Goal: Task Accomplishment & Management: Use online tool/utility

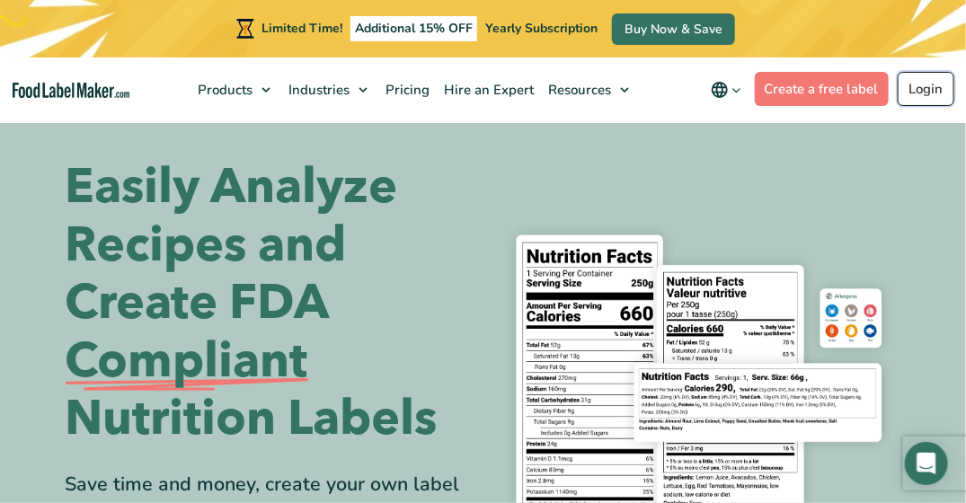
click at [918, 84] on link "Login" at bounding box center [926, 89] width 57 height 34
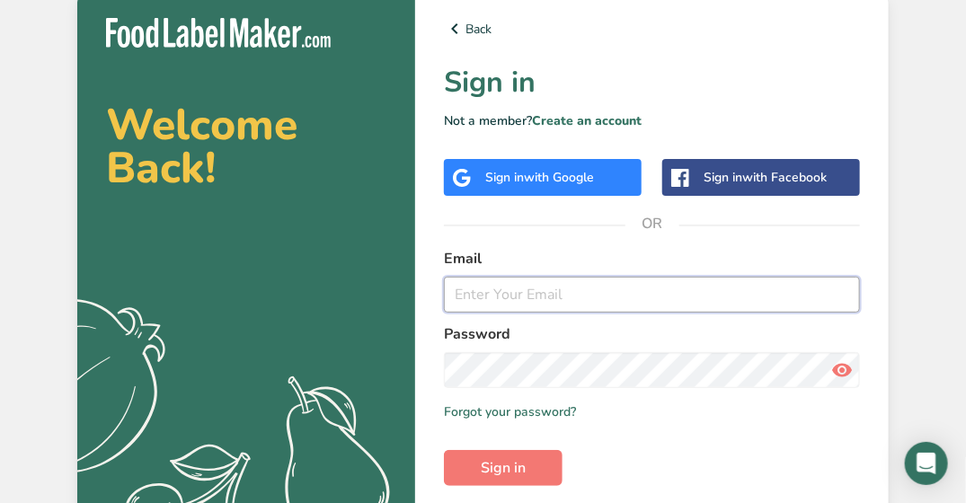
click at [482, 288] on input "email" at bounding box center [652, 295] width 416 height 36
type input "ruolin@urbanremedy.com"
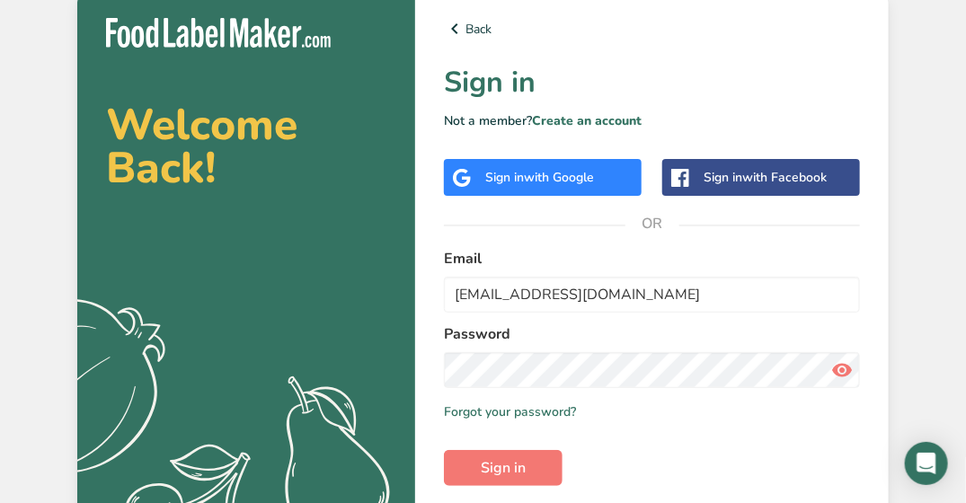
click at [880, 130] on div "Back Sign in Not a member? Create an account Sign in with Google Sign in with F…" at bounding box center [651, 287] width 473 height 597
click at [553, 460] on button "Sign in" at bounding box center [503, 468] width 119 height 36
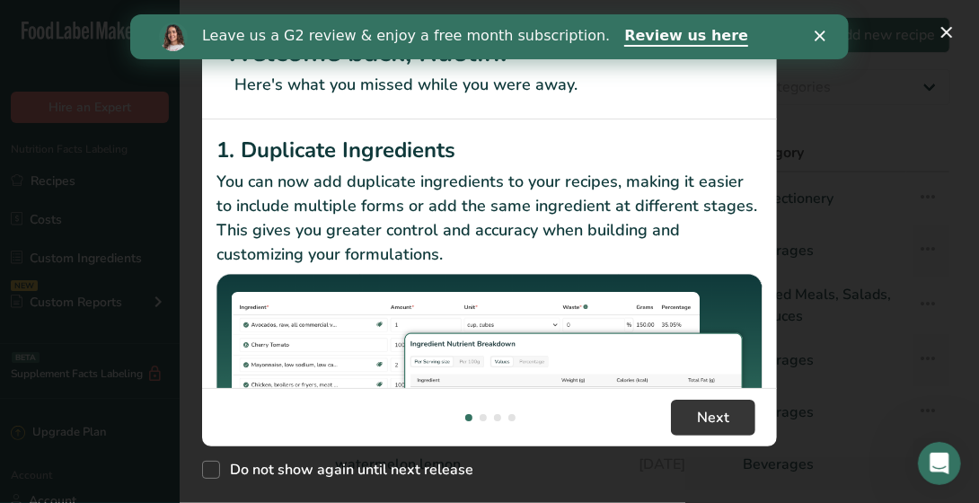
click at [830, 36] on div "Close" at bounding box center [823, 36] width 18 height 11
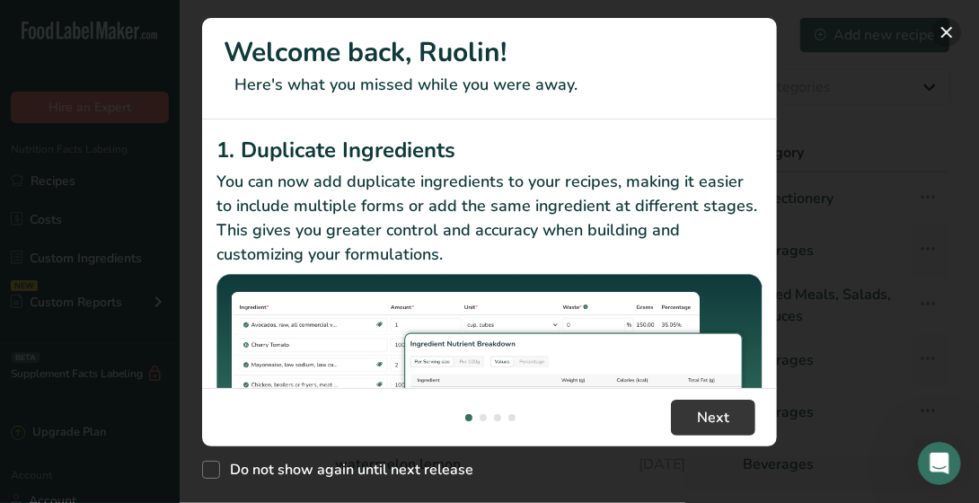
click at [942, 31] on button "New Features" at bounding box center [947, 32] width 29 height 29
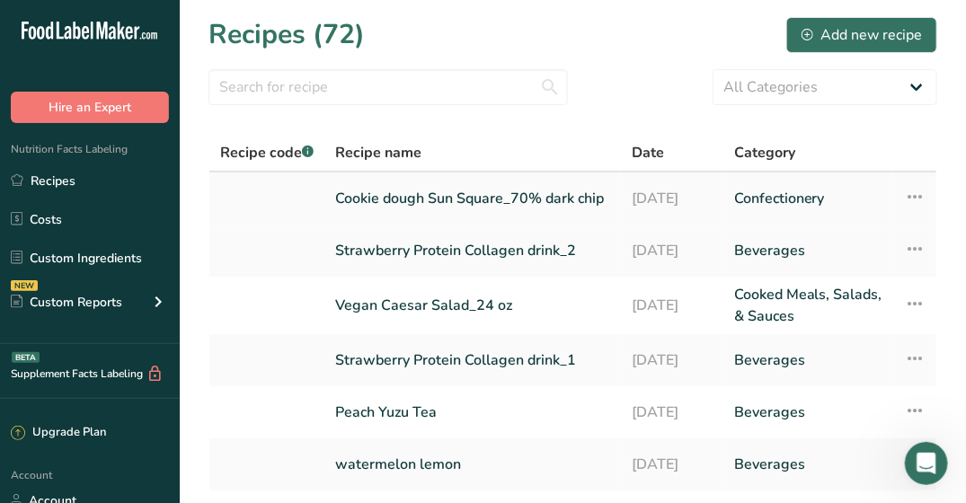
click at [488, 194] on link "Cookie dough Sun Square_70% dark chip" at bounding box center [472, 199] width 275 height 38
click at [343, 258] on link "Strawberry Protein Collagen drink_2" at bounding box center [472, 251] width 275 height 38
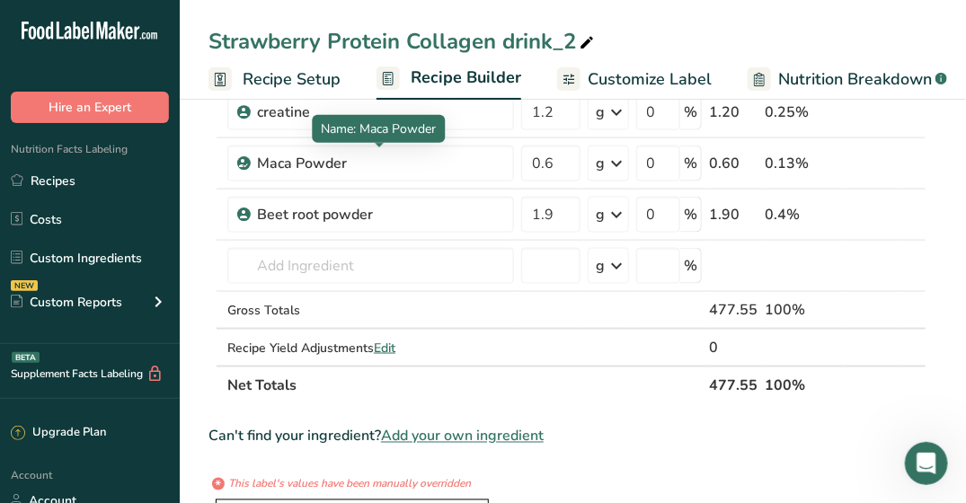
scroll to position [719, 0]
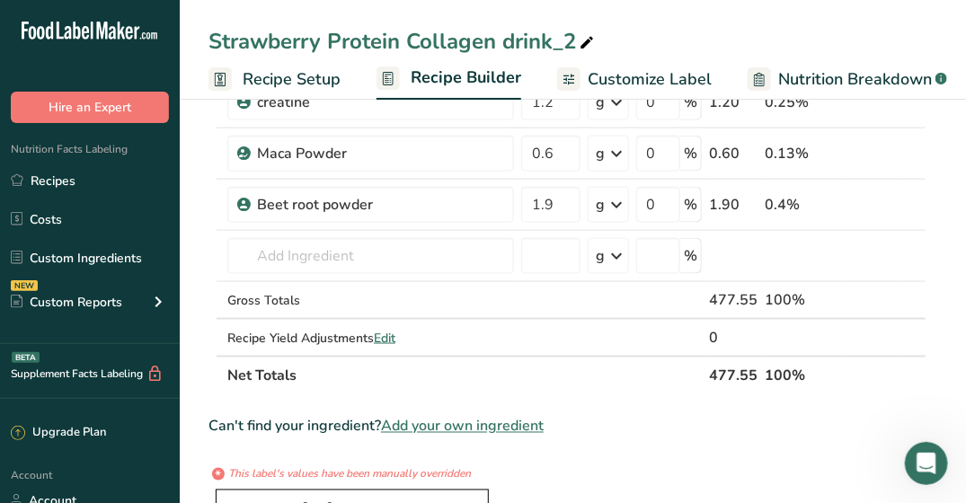
click at [464, 426] on span "Add your own ingredient" at bounding box center [462, 427] width 163 height 22
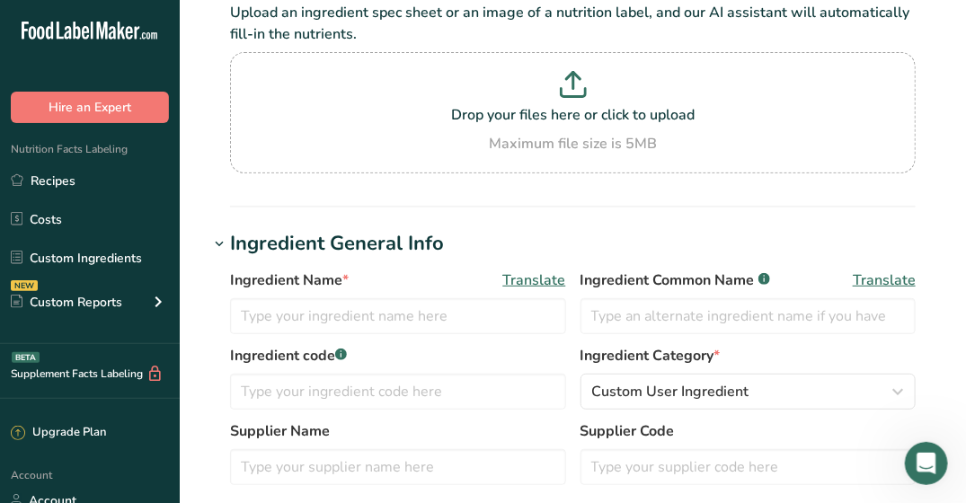
scroll to position [180, 0]
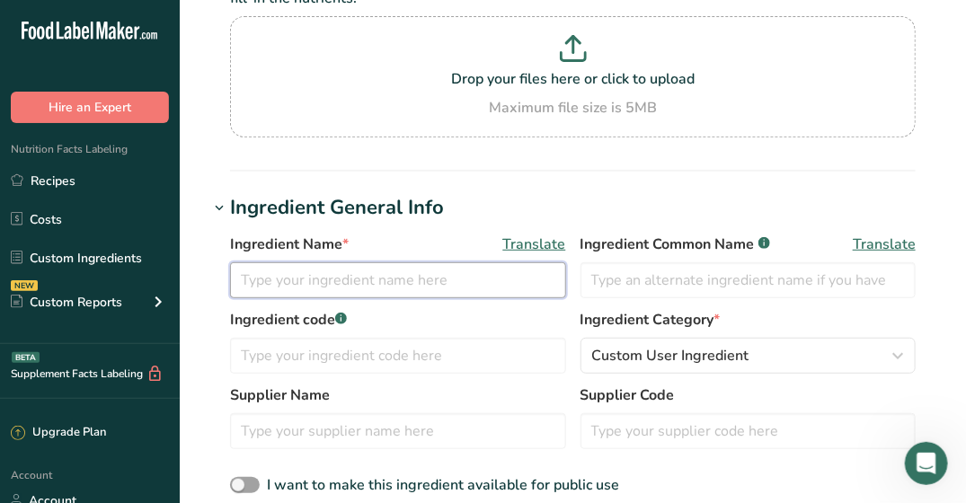
click at [332, 262] on input "text" at bounding box center [398, 280] width 336 height 36
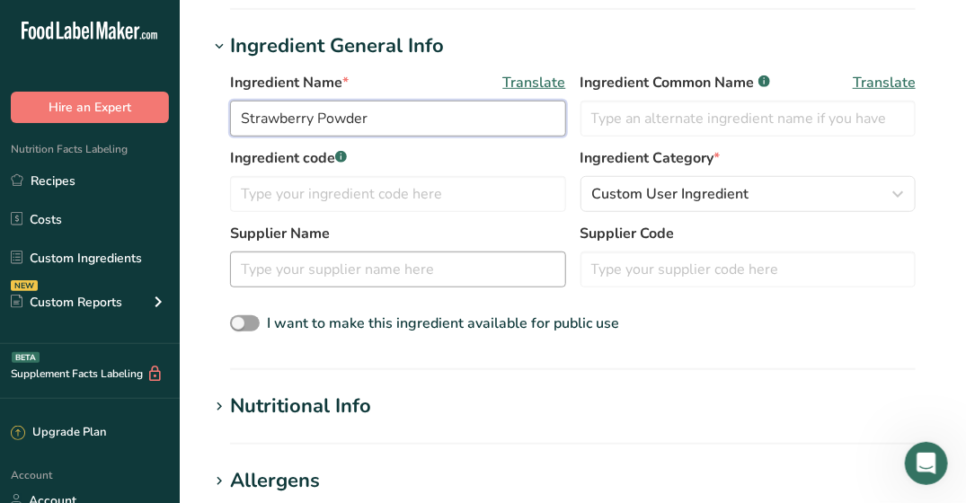
scroll to position [359, 0]
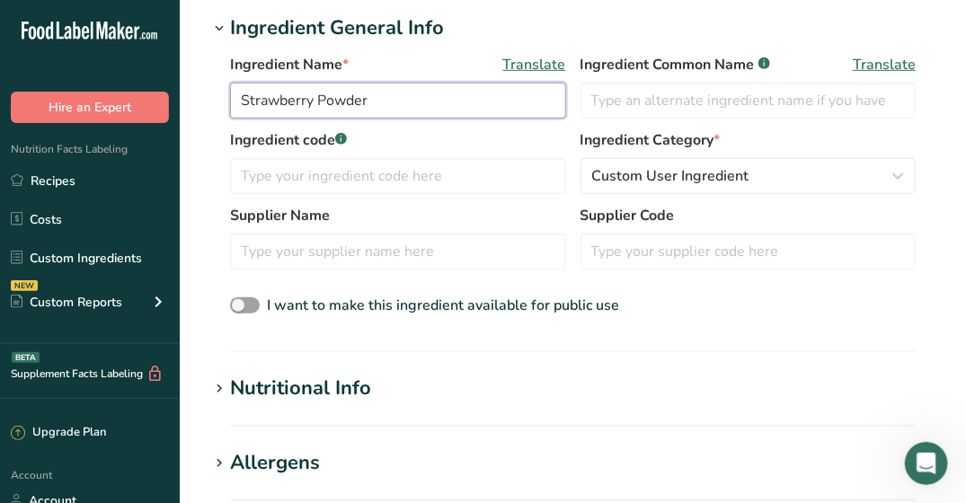
type input "Strawberry Powder"
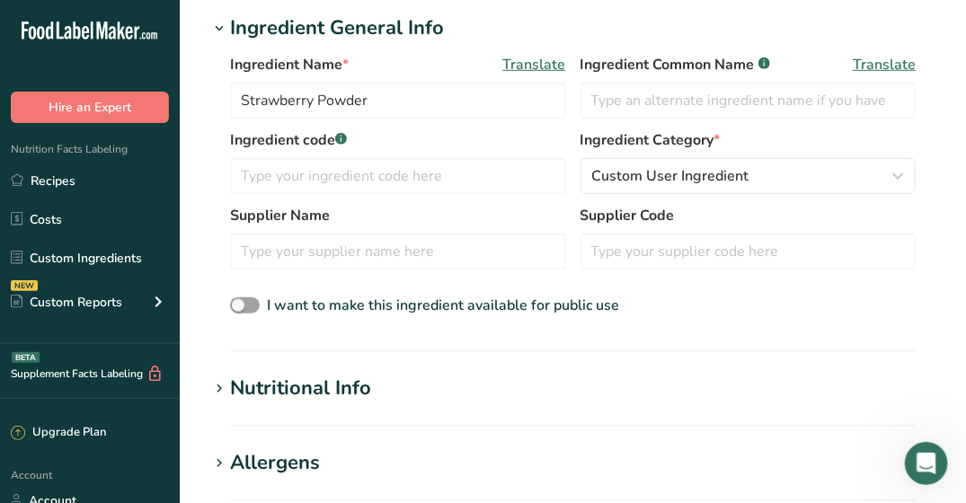
click at [424, 388] on h1 "Nutritional Info" at bounding box center [572, 389] width 729 height 30
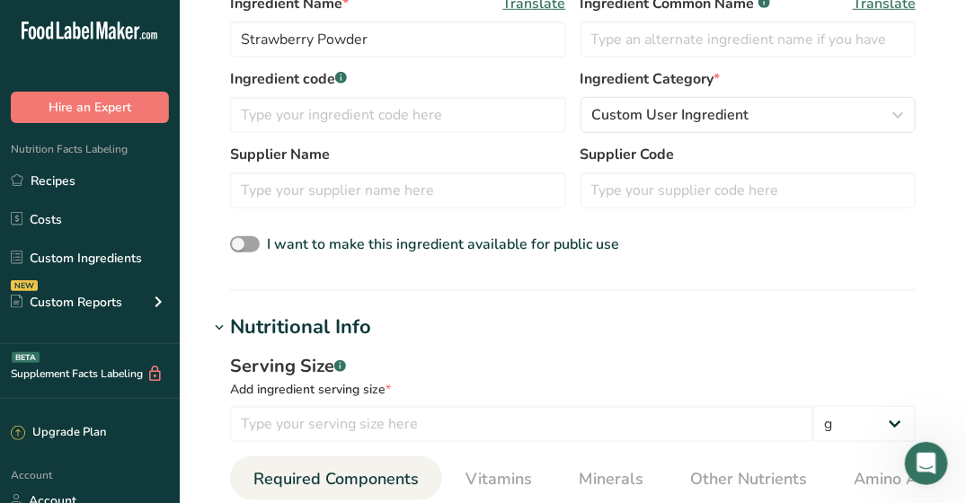
scroll to position [539, 0]
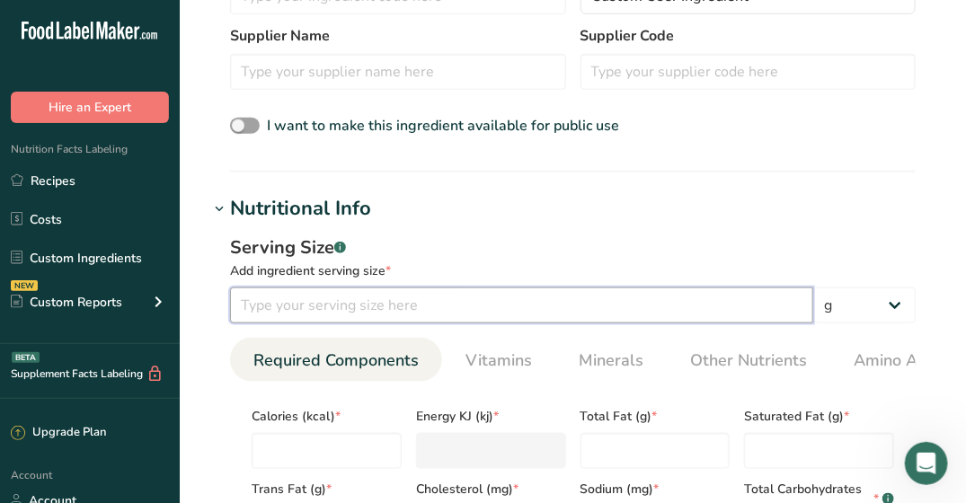
click at [415, 311] on input "number" at bounding box center [521, 305] width 583 height 36
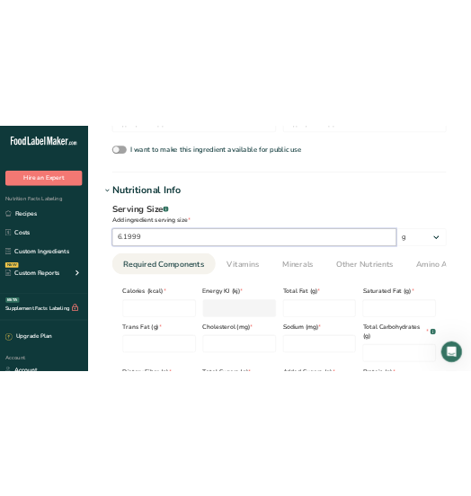
scroll to position [629, 0]
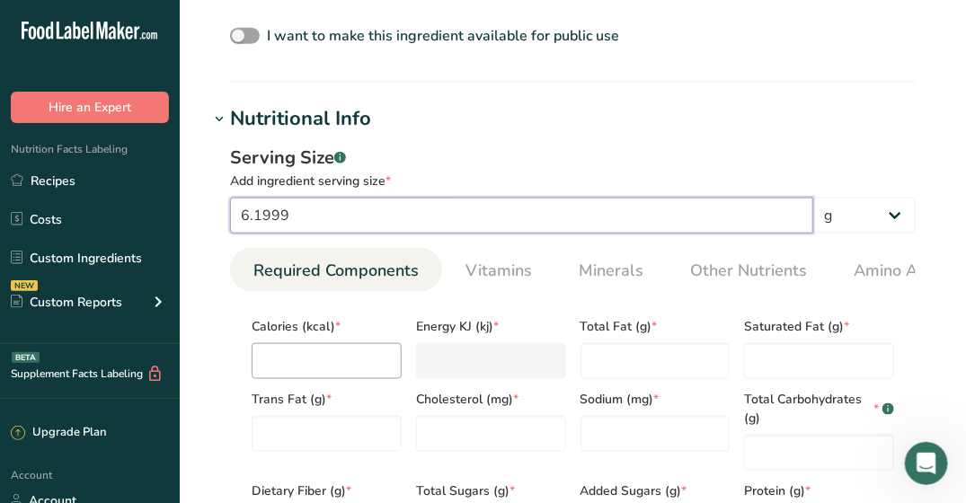
type input "6.1999"
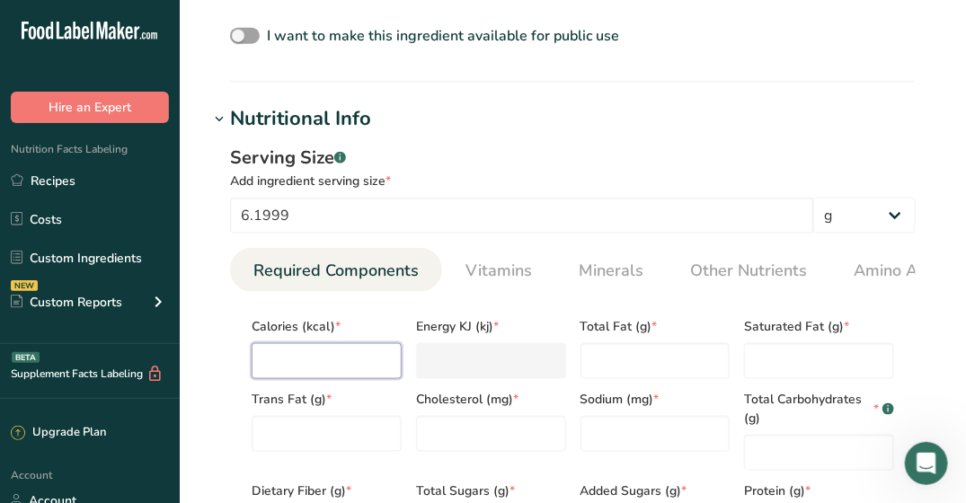
click at [379, 357] on input "number" at bounding box center [327, 361] width 150 height 36
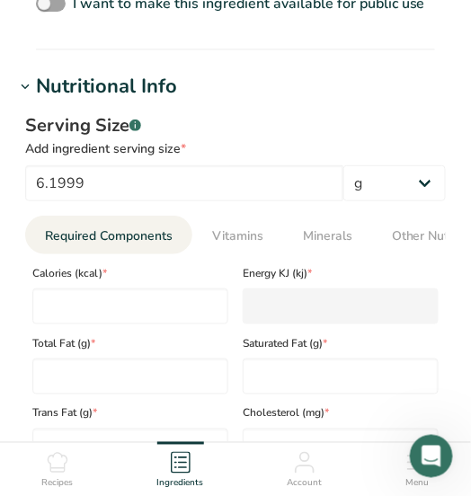
scroll to position [898, 0]
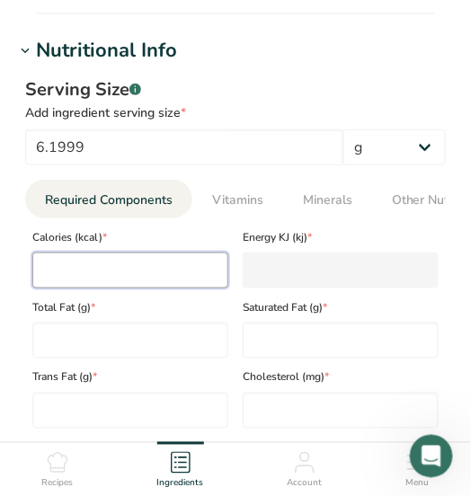
click at [197, 252] on input "number" at bounding box center [130, 270] width 196 height 36
type input "2"
type KJ "8.4"
type input "25"
type KJ "104.6"
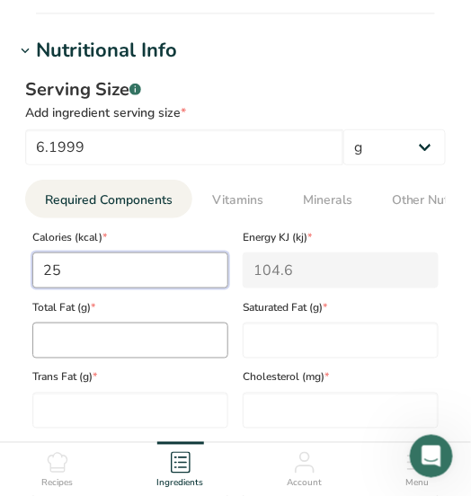
type input "25"
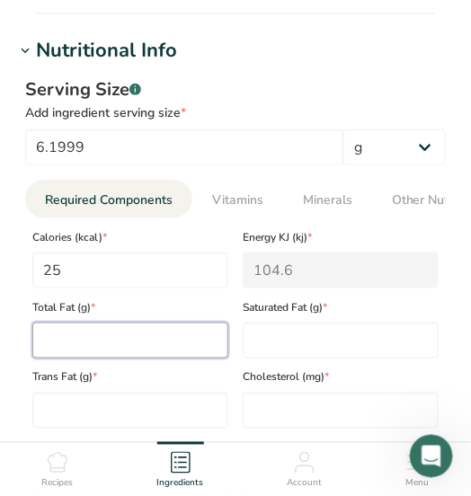
click at [190, 323] on Fat "number" at bounding box center [130, 341] width 196 height 36
type Fat "0"
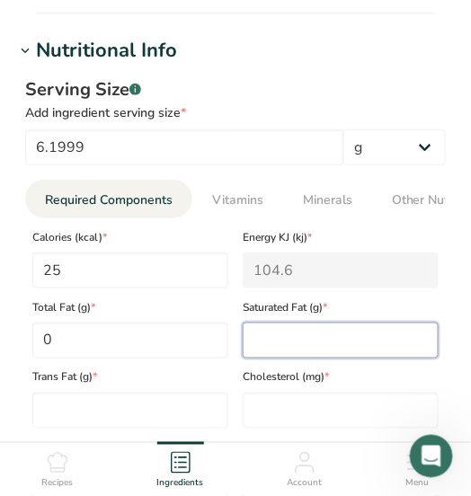
click at [285, 323] on Fat "number" at bounding box center [341, 341] width 196 height 36
type Fat "0"
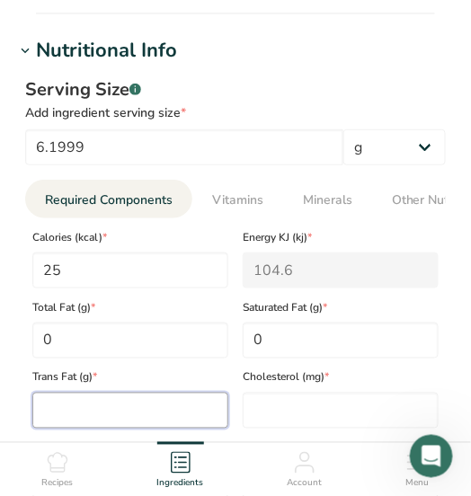
click at [176, 398] on Fat "number" at bounding box center [130, 411] width 196 height 36
type Fat "0"
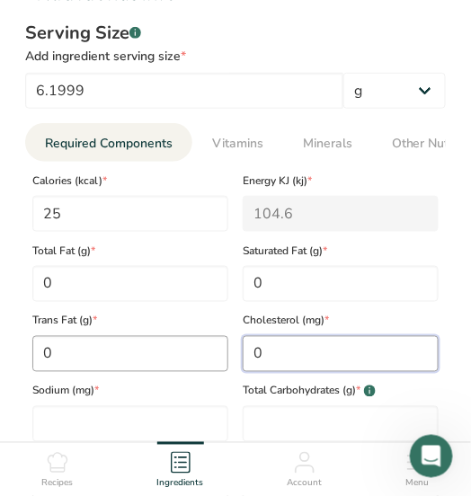
scroll to position [988, 0]
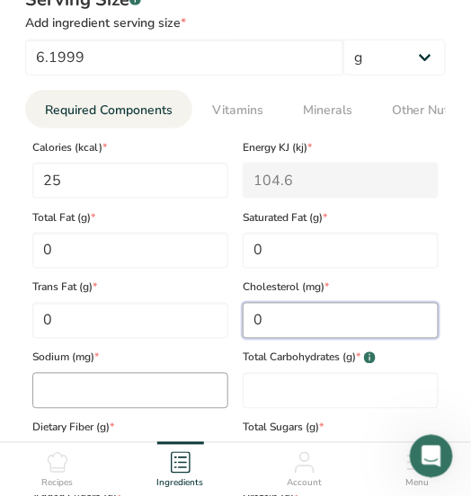
type input "0"
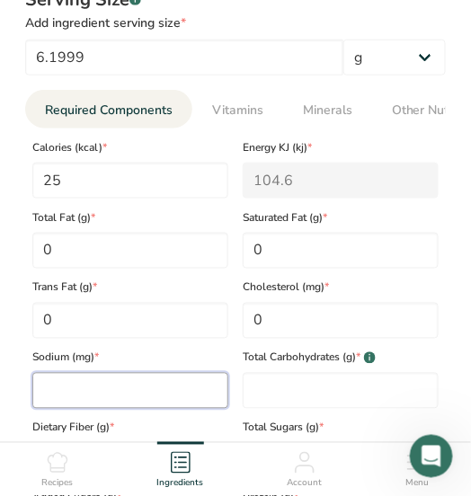
click at [181, 375] on input "number" at bounding box center [130, 391] width 196 height 36
type input "0"
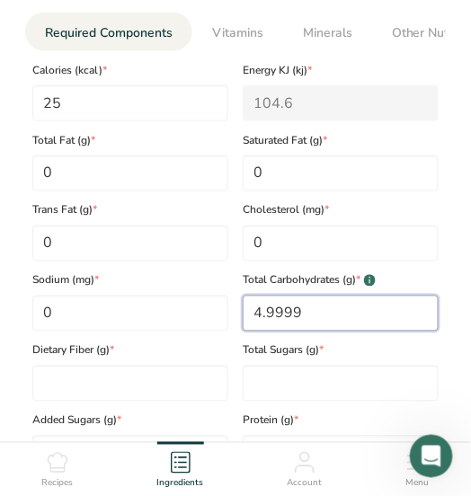
scroll to position [1078, 0]
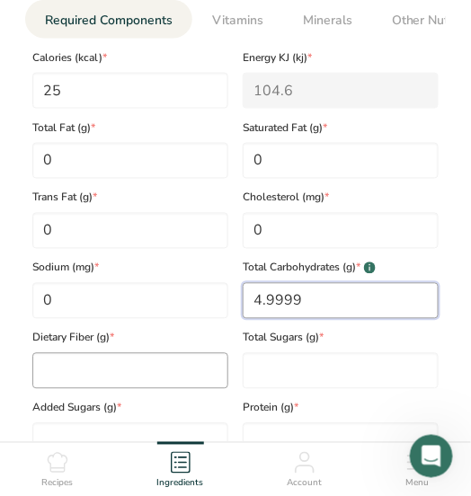
type Carbohydrates "4.9999"
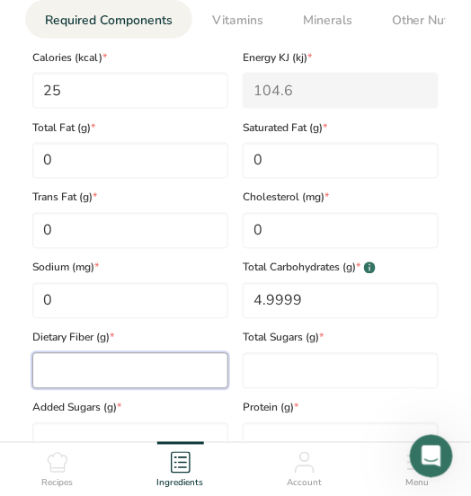
click at [218, 355] on Fiber "number" at bounding box center [130, 371] width 196 height 36
type Fiber "1"
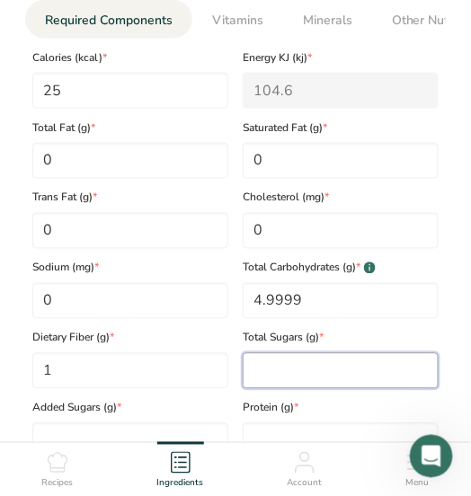
click at [406, 353] on Sugars "number" at bounding box center [341, 371] width 196 height 36
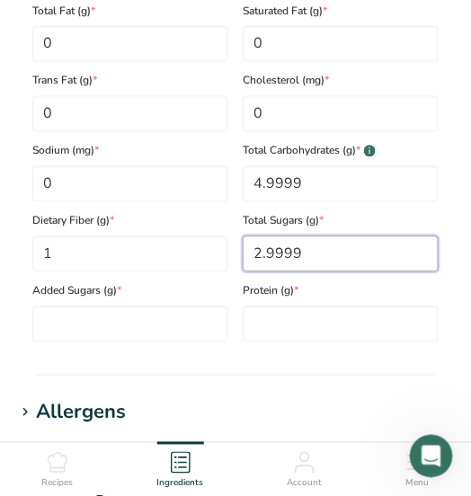
scroll to position [1258, 0]
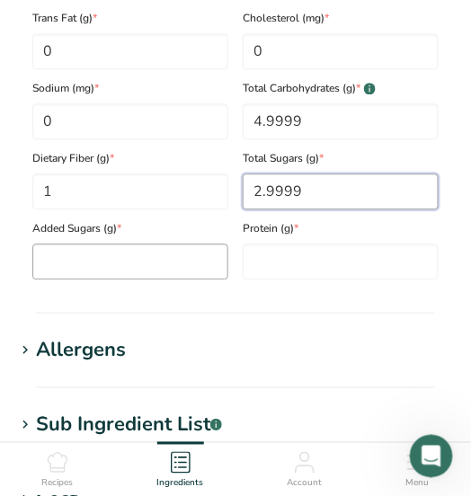
type Sugars "2.9999"
click at [201, 243] on Sugars "number" at bounding box center [130, 261] width 196 height 36
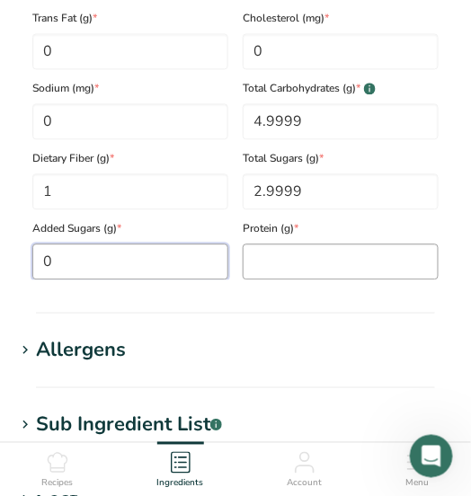
type Sugars "0"
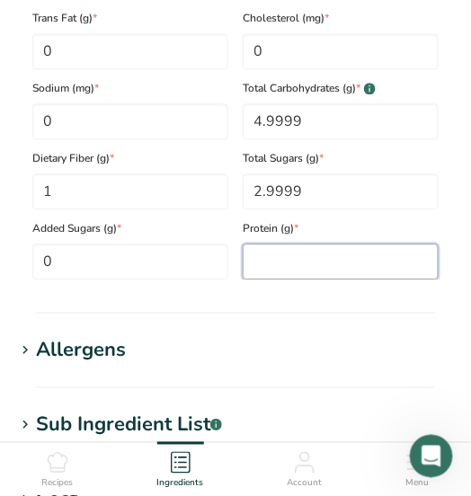
click at [304, 243] on input "number" at bounding box center [341, 261] width 196 height 36
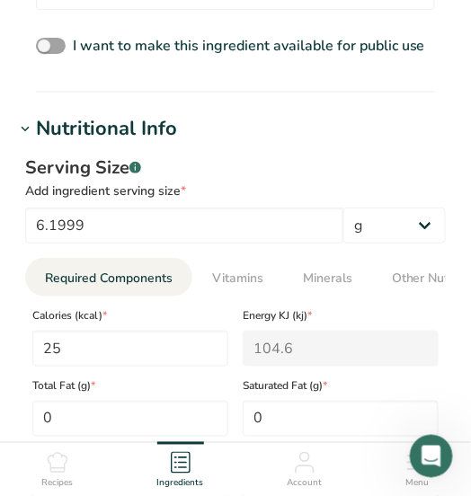
scroll to position [809, 0]
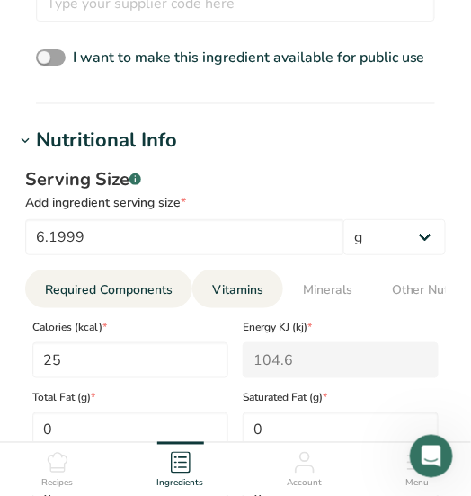
type input "0"
click at [229, 280] on span "Vitamins" at bounding box center [237, 289] width 51 height 19
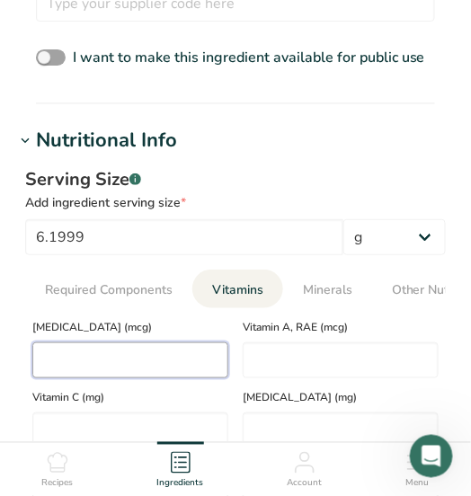
click at [191, 347] on D "number" at bounding box center [130, 360] width 196 height 36
type D "0"
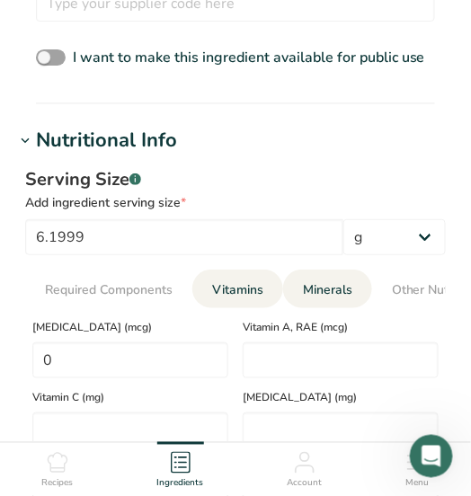
click at [324, 280] on span "Minerals" at bounding box center [327, 289] width 49 height 19
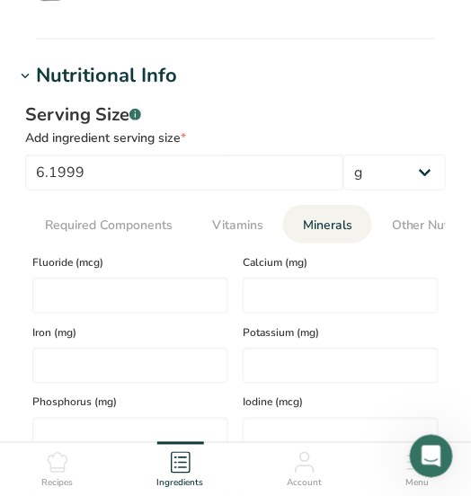
scroll to position [898, 0]
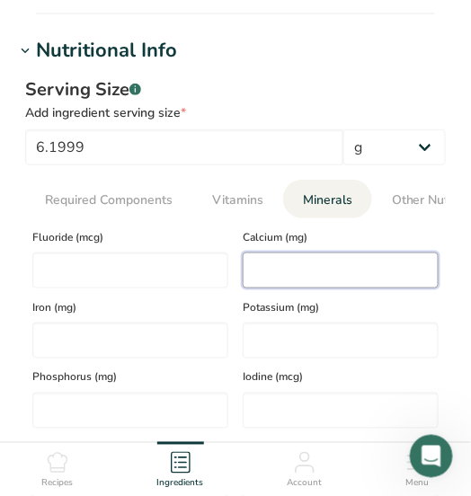
click at [289, 258] on input "number" at bounding box center [341, 270] width 196 height 36
type input "13.27"
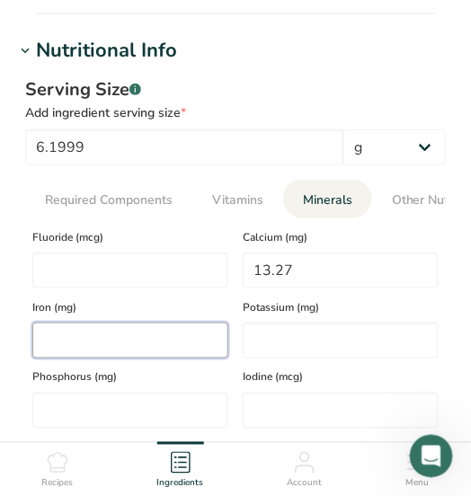
click at [225, 333] on input "number" at bounding box center [130, 341] width 196 height 36
type input "0.25"
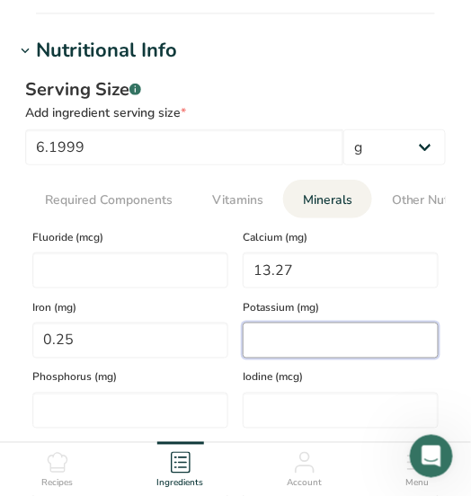
click at [287, 323] on input "number" at bounding box center [341, 341] width 196 height 36
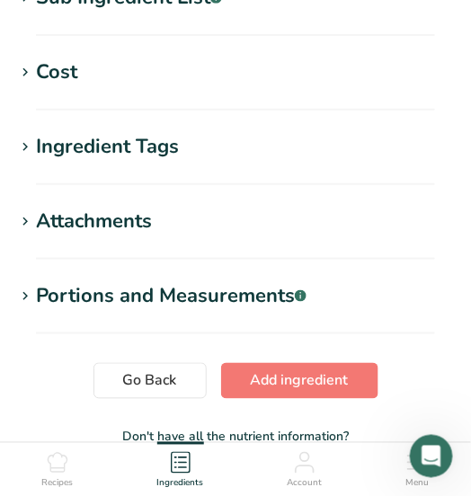
scroll to position [1845, 0]
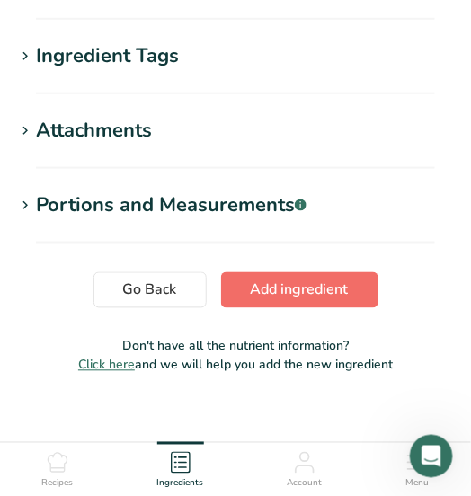
type input "79.7298"
click at [311, 279] on span "Add ingredient" at bounding box center [300, 290] width 98 height 22
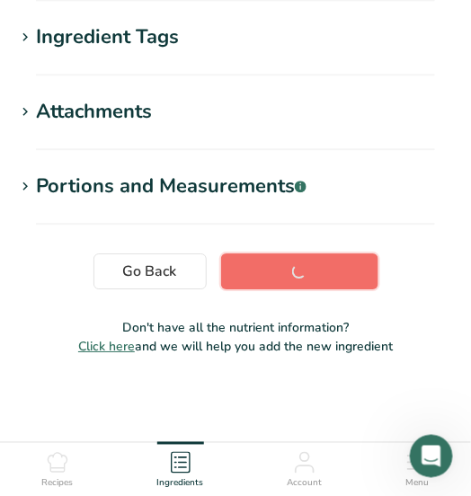
scroll to position [522, 0]
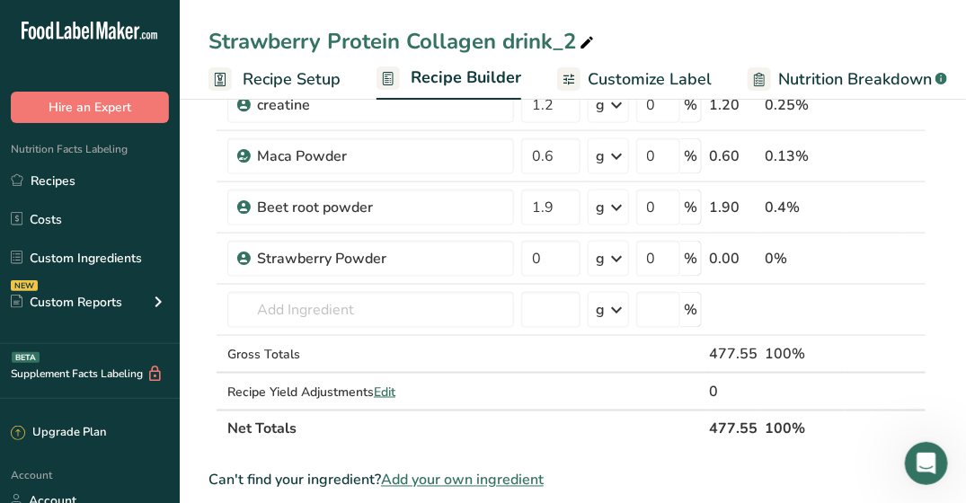
scroll to position [719, 0]
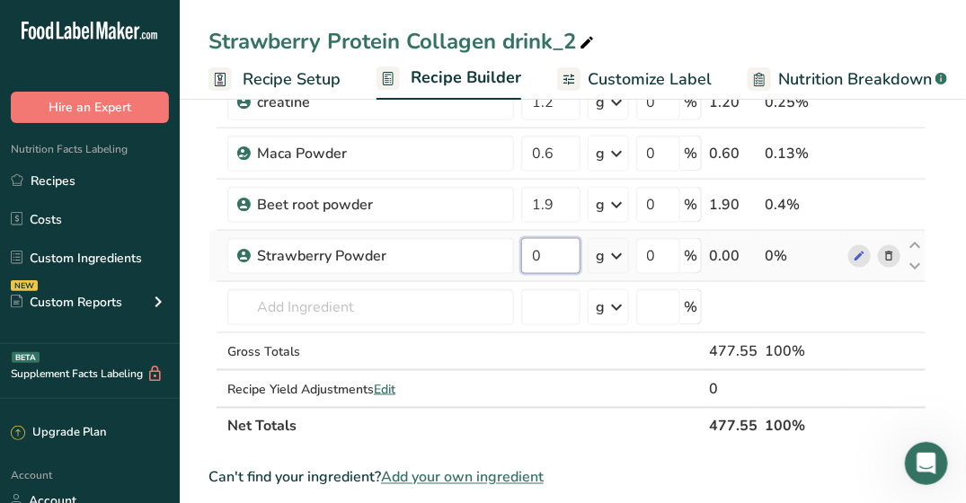
click at [529, 250] on input "0" at bounding box center [550, 256] width 59 height 36
type input "1.8"
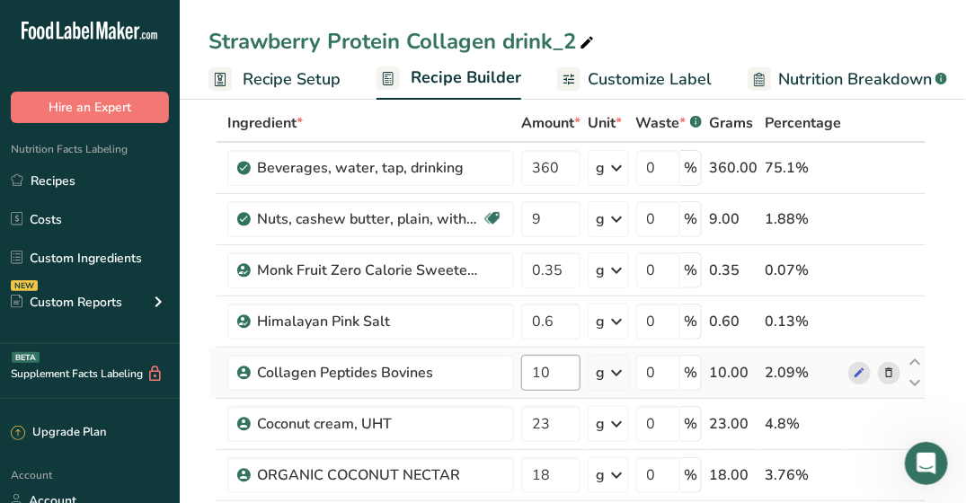
scroll to position [180, 0]
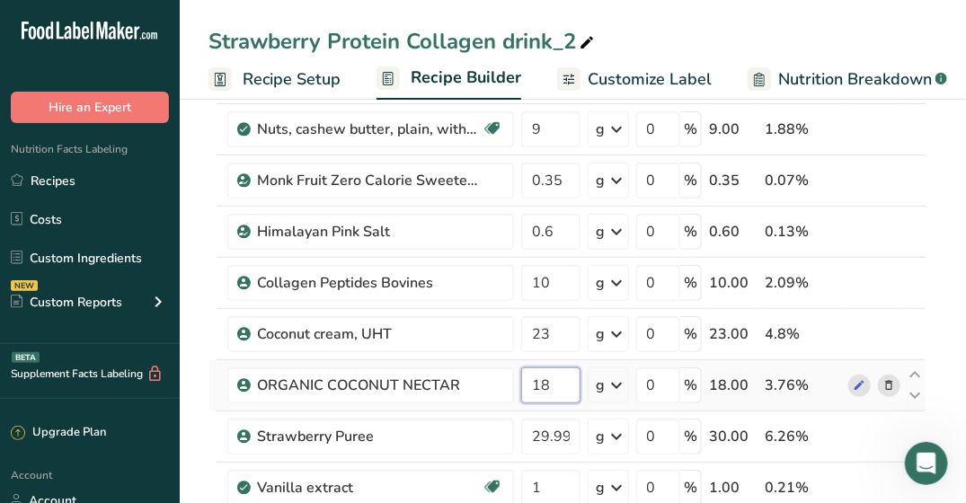
click at [546, 388] on input "18" at bounding box center [550, 385] width 59 height 36
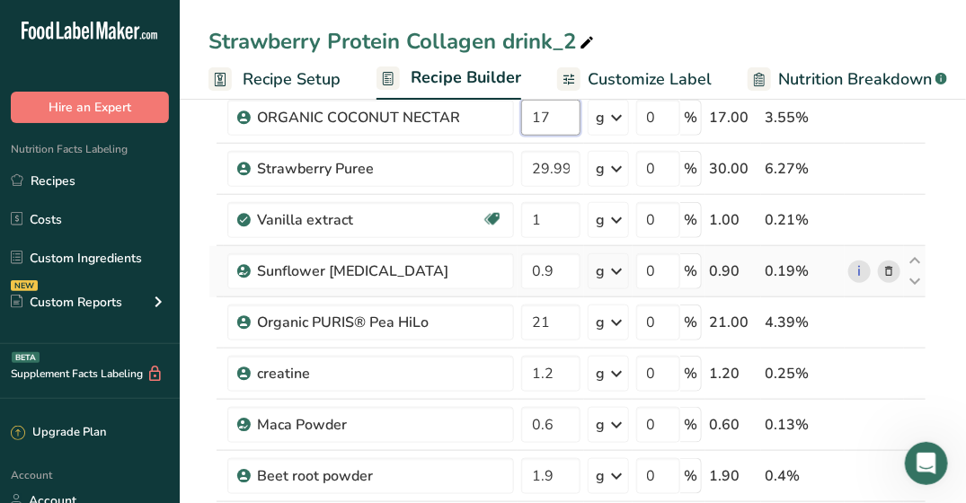
scroll to position [449, 0]
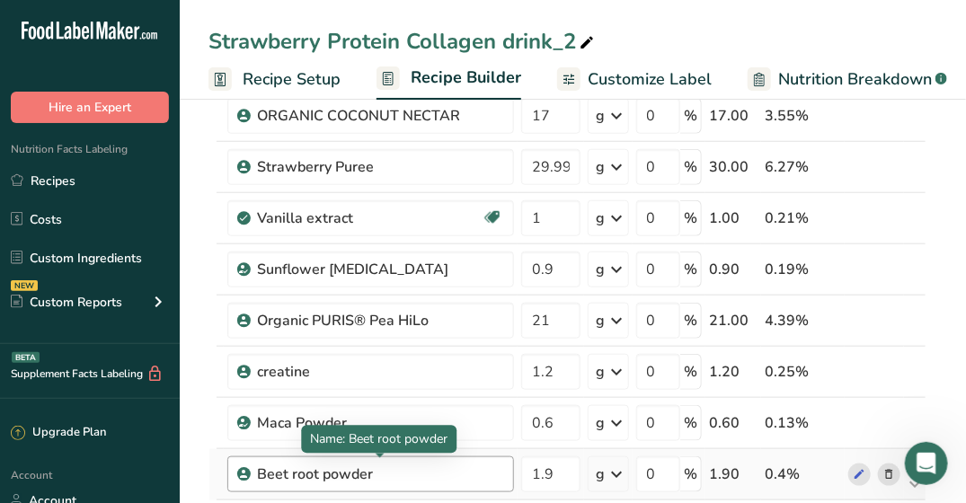
click at [480, 458] on div "Ingredient * Amount * Unit * Waste * .a-a{fill:#347362;}.b-a{fill:#fff;} Grams …" at bounding box center [567, 230] width 718 height 970
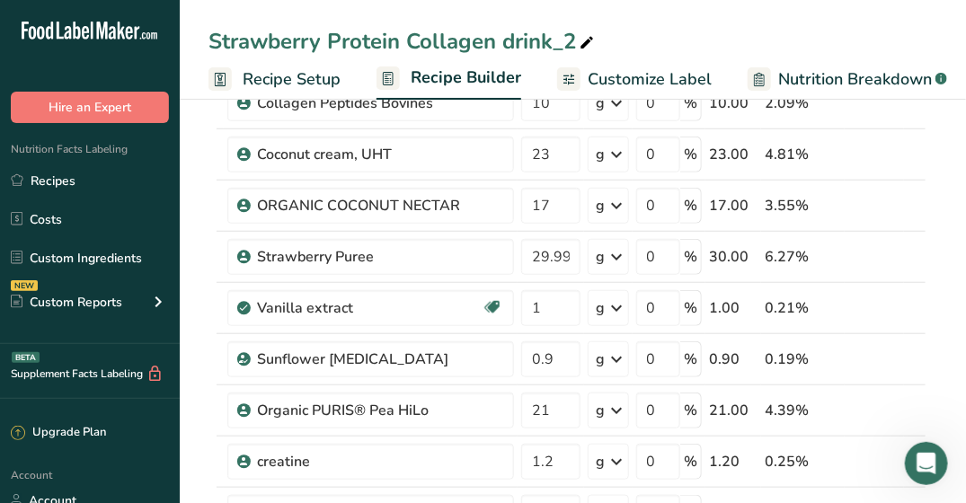
scroll to position [90, 0]
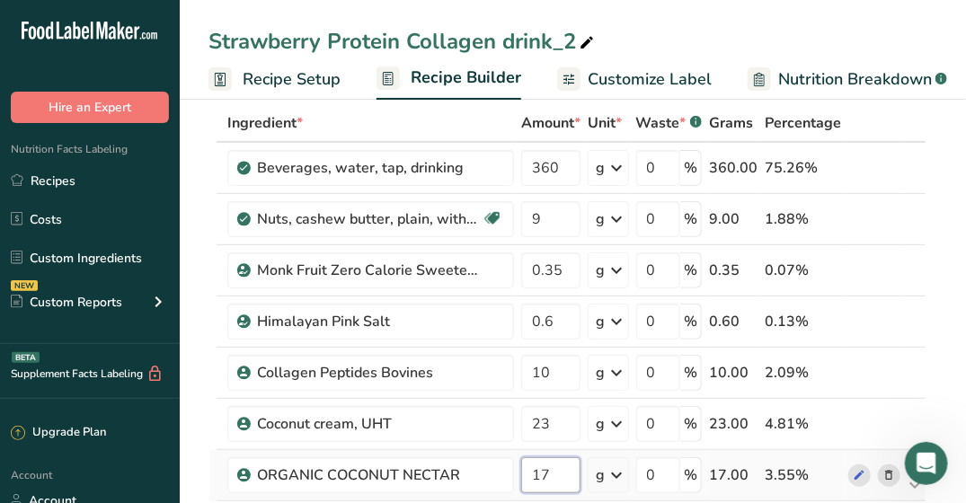
click at [559, 471] on input "17" at bounding box center [550, 475] width 59 height 36
click at [562, 464] on input "17.5" at bounding box center [550, 475] width 59 height 36
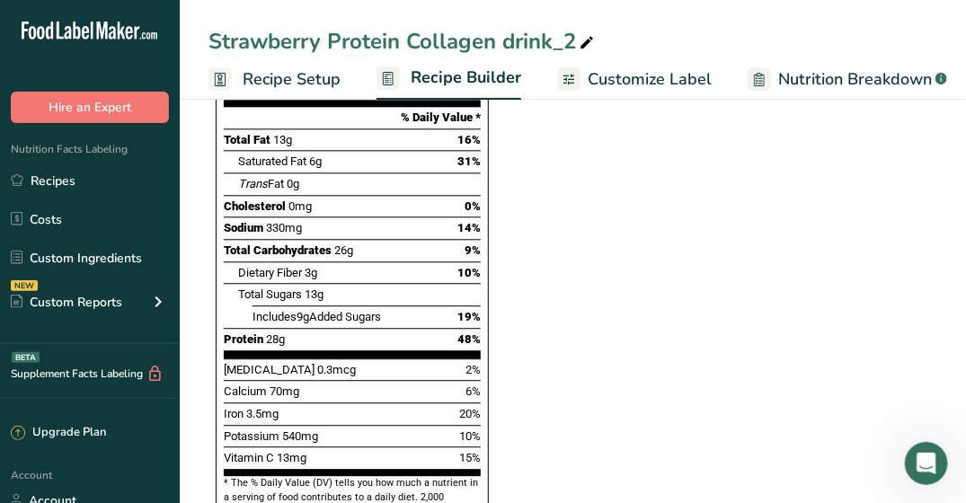
scroll to position [1437, 0]
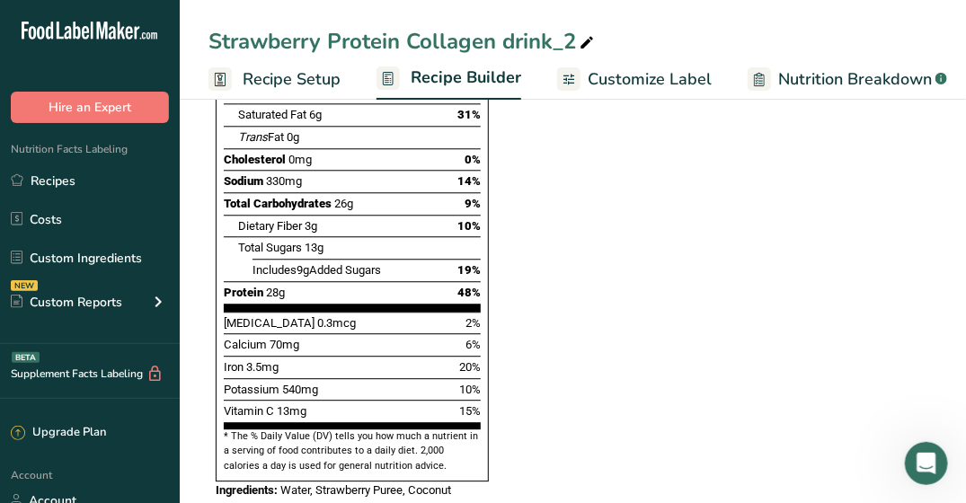
click at [587, 376] on section "Ingredient * Amount * Unit * Waste * .a-a{fill:#347362;}.b-a{fill:#fff;} Grams …" at bounding box center [567, 6] width 718 height 2499
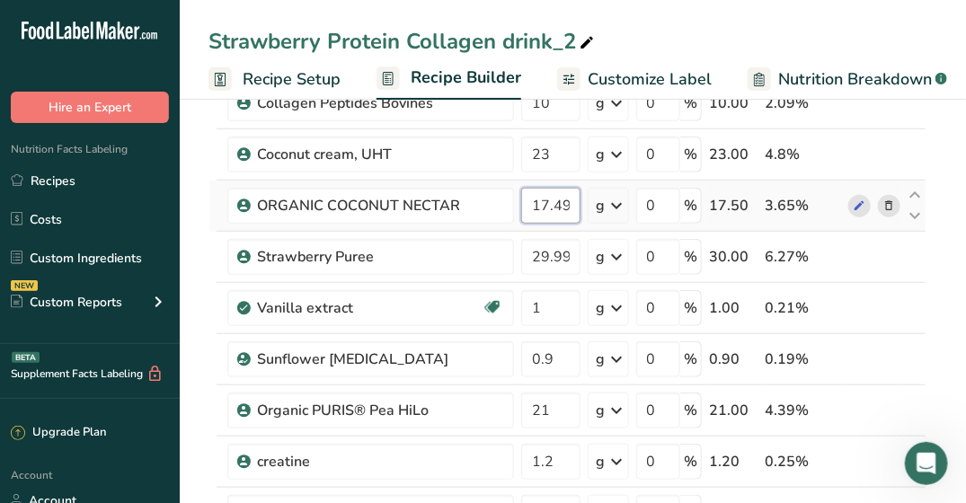
scroll to position [0, 31]
drag, startPoint x: 535, startPoint y: 198, endPoint x: 589, endPoint y: 203, distance: 54.2
click at [589, 203] on tr "ORGANIC COCONUT NECTAR 17.499998 g Weight Units g kg mg See more Volume Units l…" at bounding box center [567, 206] width 716 height 51
type input "18"
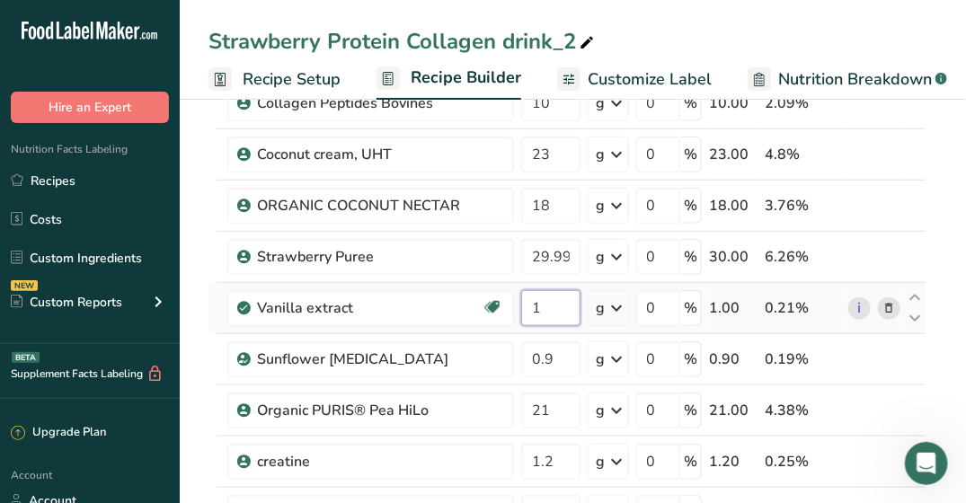
click at [552, 307] on div "Ingredient * Amount * Unit * Waste * .a-a{fill:#347362;}.b-a{fill:#fff;} Grams …" at bounding box center [567, 320] width 718 height 970
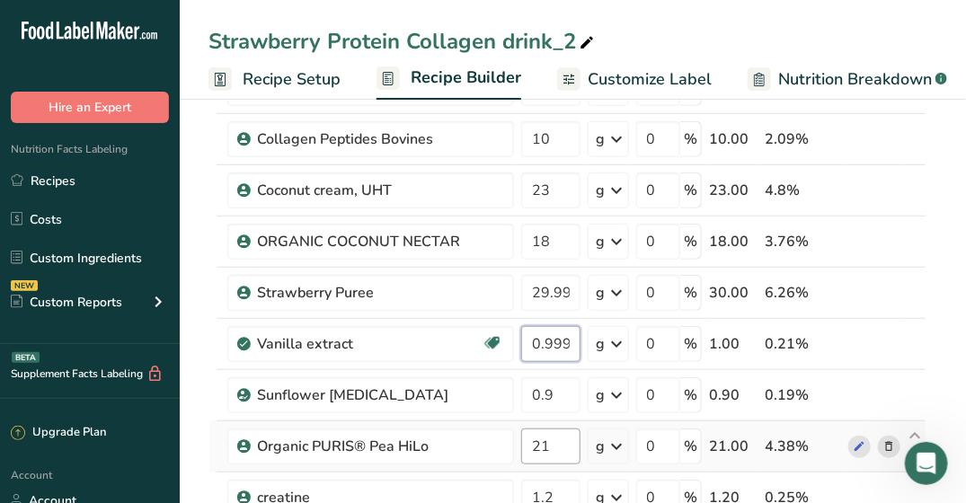
scroll to position [270, 0]
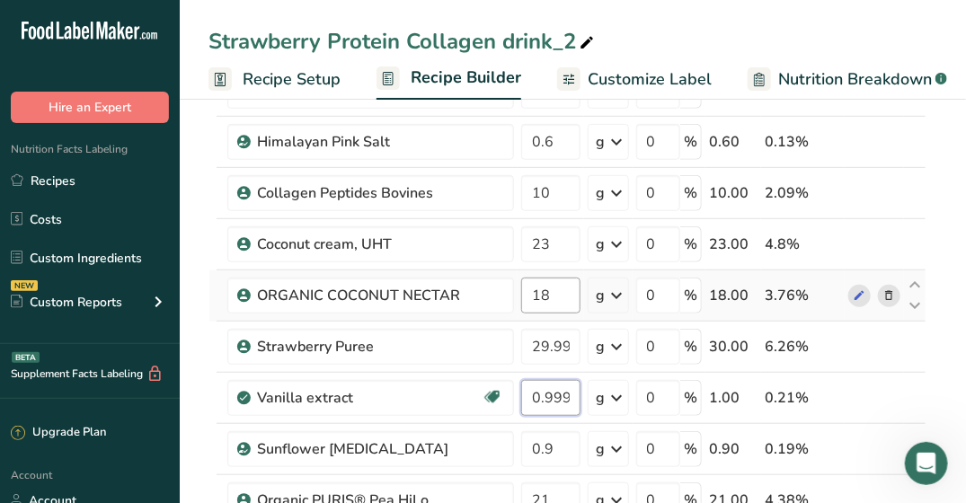
type input "0.999999"
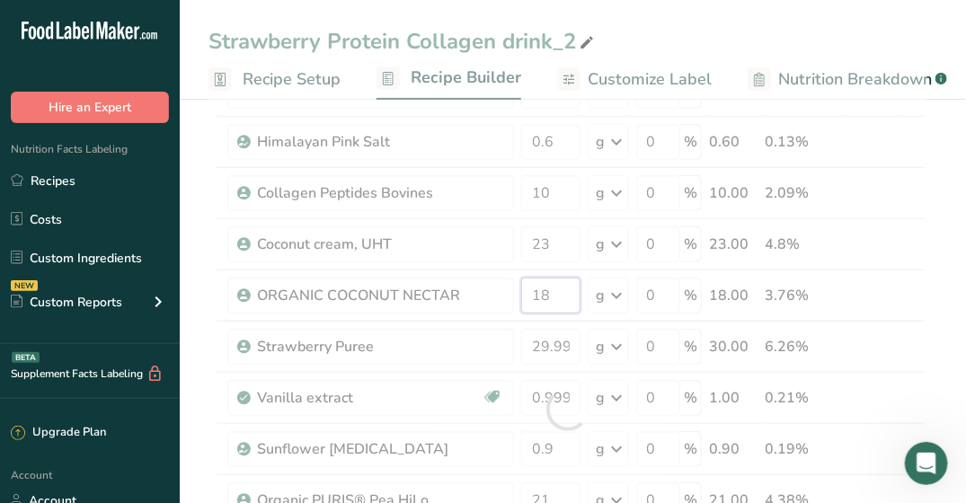
click at [540, 290] on div "Ingredient * Amount * Unit * Waste * .a-a{fill:#347362;}.b-a{fill:#fff;} Grams …" at bounding box center [567, 410] width 718 height 970
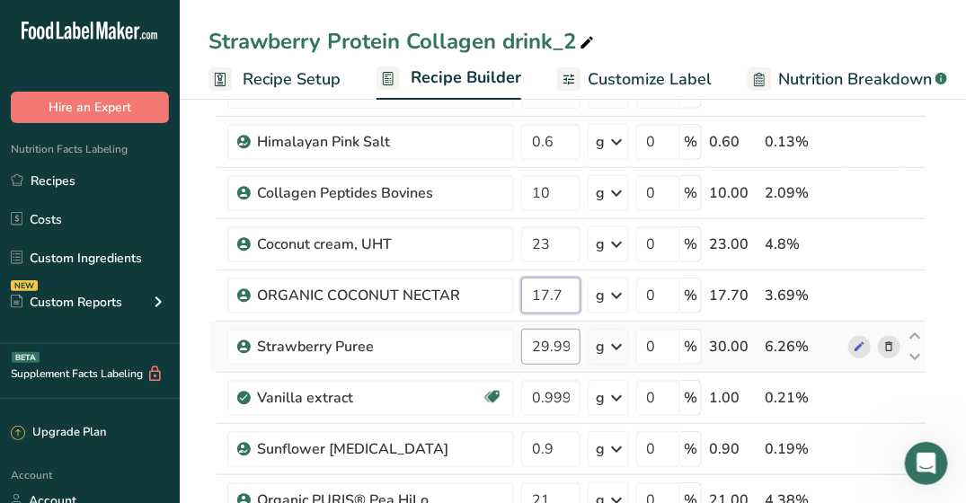
type input "17.7"
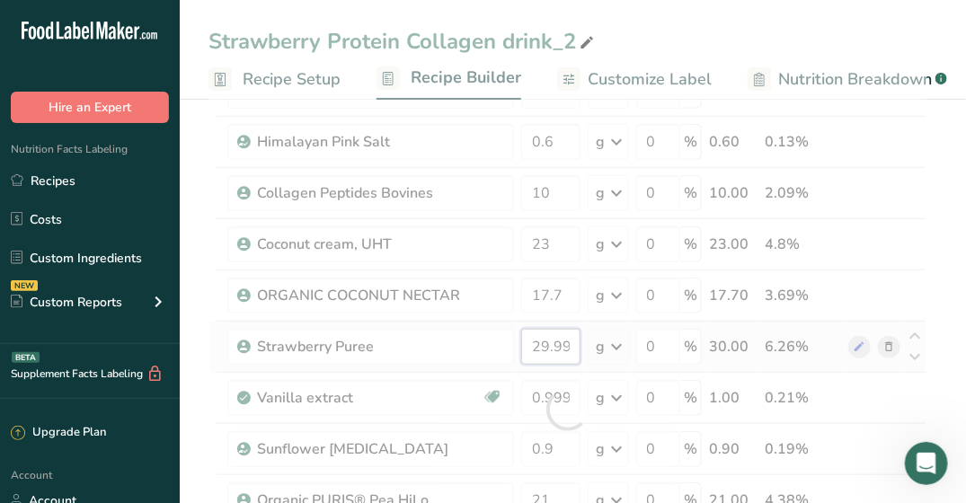
click at [558, 326] on div "Ingredient * Amount * Unit * Waste * .a-a{fill:#347362;}.b-a{fill:#fff;} Grams …" at bounding box center [567, 410] width 718 height 970
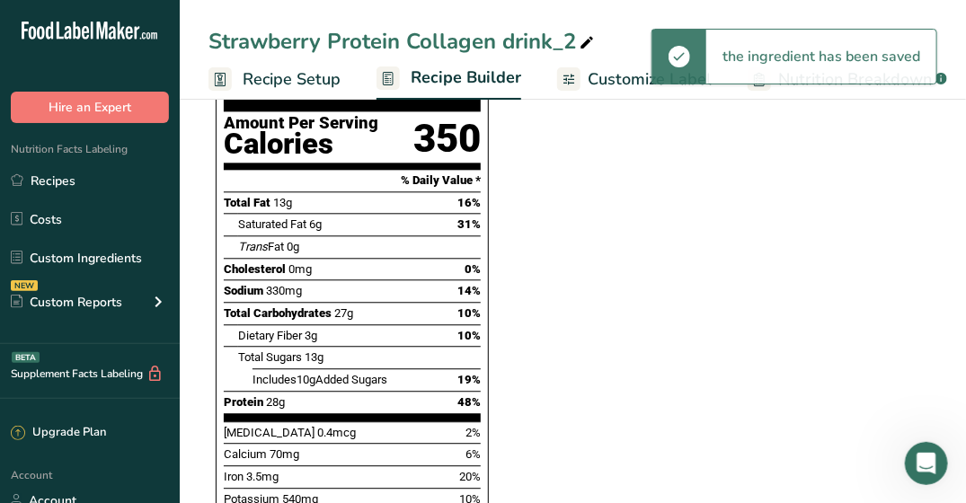
scroll to position [1348, 0]
